Goal: Check status

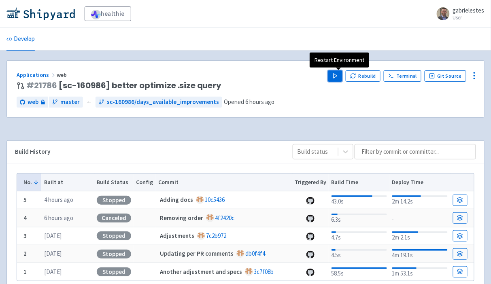
click at [338, 71] on button "Play" at bounding box center [335, 75] width 15 height 11
click at [219, 64] on div "Applications web # 21786 [sc-160986] better optimize .size query Play Rebuild T…" at bounding box center [245, 89] width 477 height 57
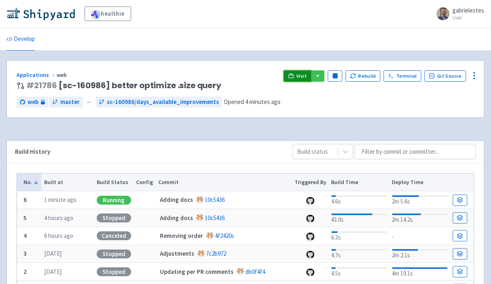
click at [304, 75] on span "Visit" at bounding box center [302, 76] width 11 height 6
